Goal: Task Accomplishment & Management: Complete application form

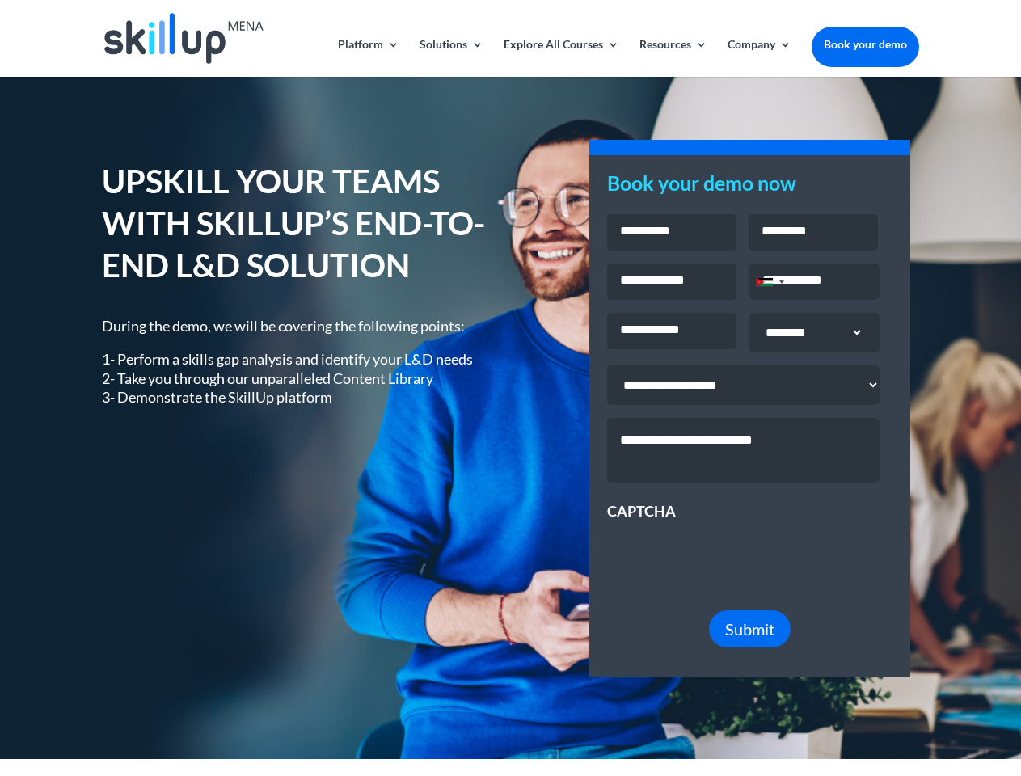
click at [510, 388] on div "UPSKILL YOUR TEAMS WITH SKILLUP’S END-TO-END L&D SOLUTION During the demo, we w…" at bounding box center [510, 418] width 817 height 560
click at [450, 57] on link "Solutions" at bounding box center [452, 58] width 64 height 38
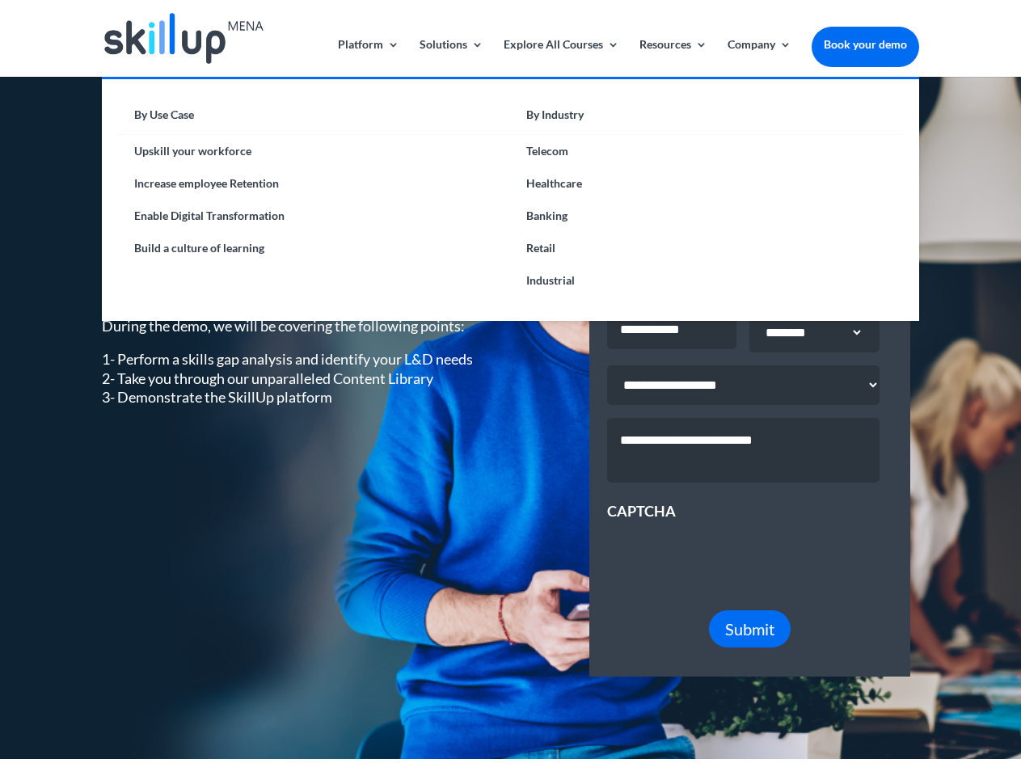
click at [560, 57] on link "Explore All Courses" at bounding box center [562, 58] width 116 height 38
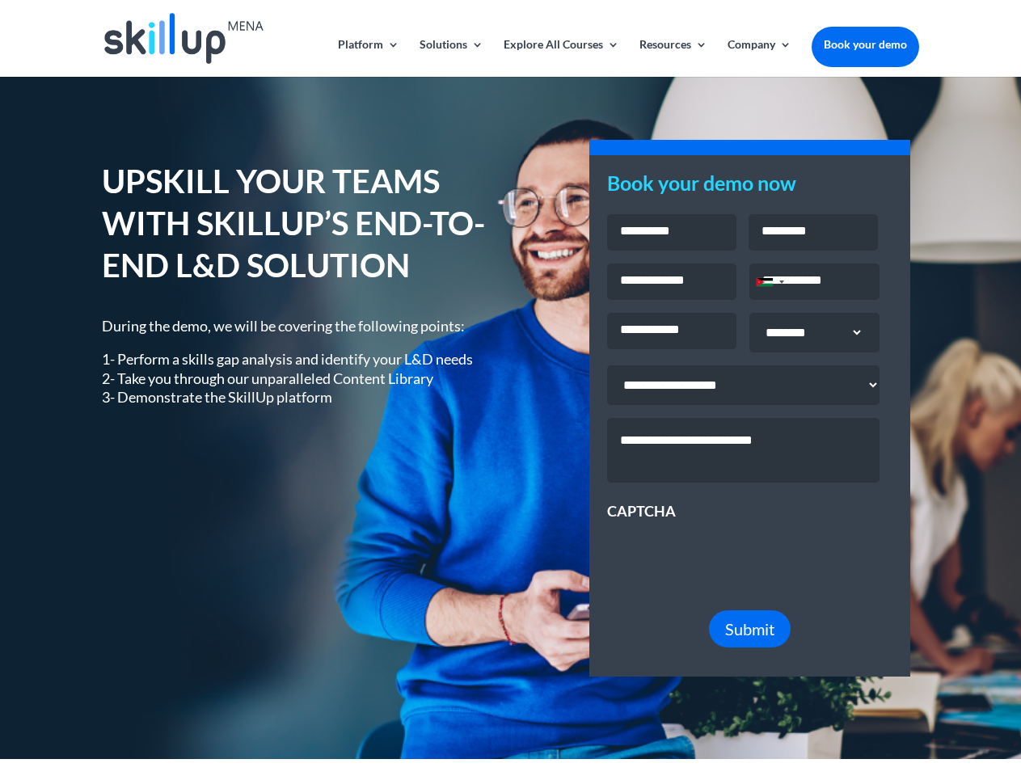
click at [672, 57] on link "Resources" at bounding box center [674, 58] width 68 height 38
click at [759, 57] on link "Company" at bounding box center [760, 58] width 64 height 38
click at [770, 284] on div "Jordan +962" at bounding box center [765, 282] width 16 height 8
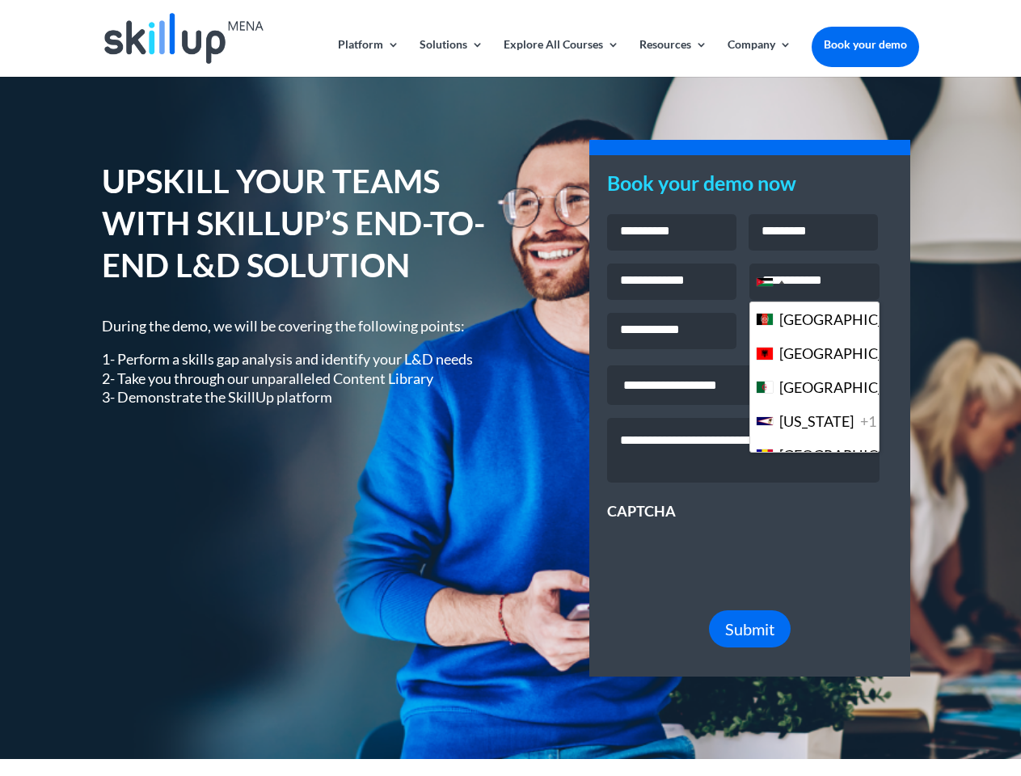
click at [750, 639] on span "Submit" at bounding box center [749, 628] width 49 height 19
